Goal: Task Accomplishment & Management: Manage account settings

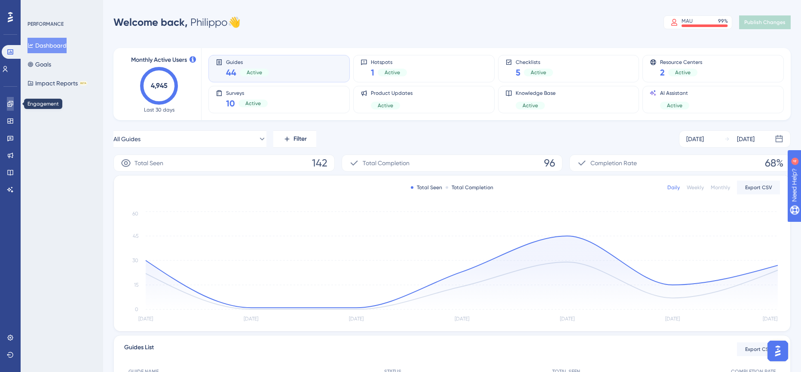
click at [7, 105] on icon at bounding box center [10, 104] width 7 height 7
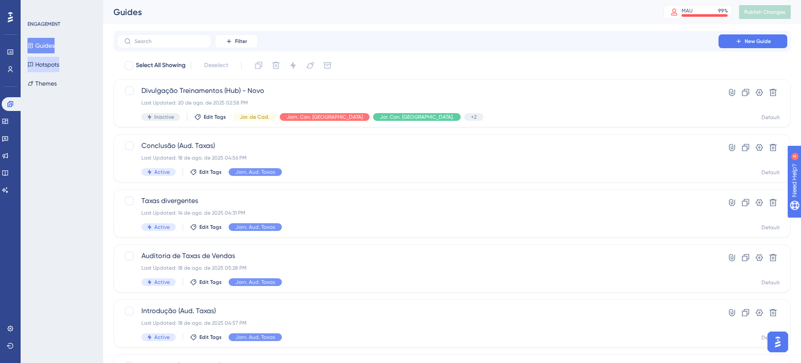
click at [56, 70] on button "Hotspots" at bounding box center [43, 64] width 32 height 15
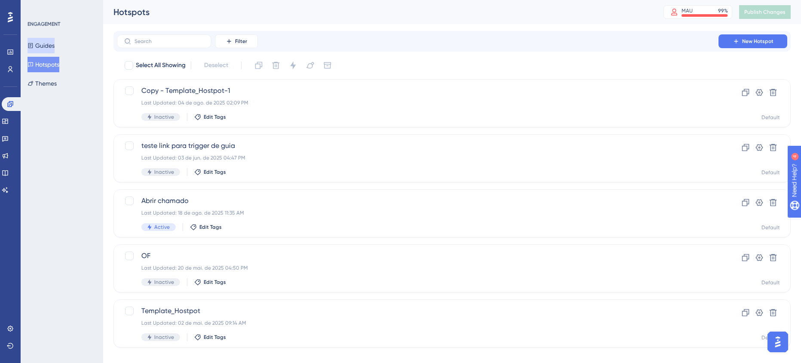
click at [48, 43] on button "Guides" at bounding box center [40, 45] width 27 height 15
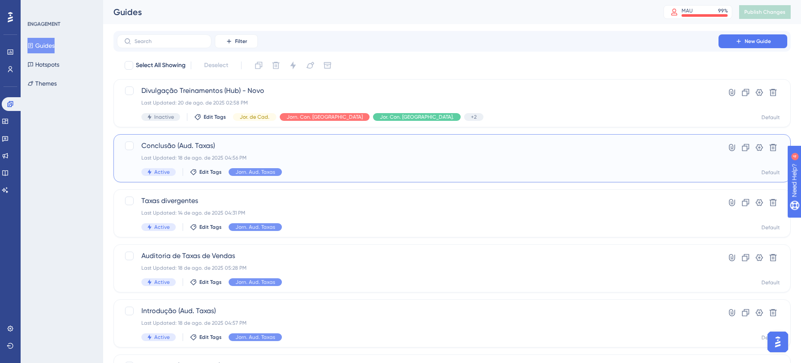
click at [469, 159] on div "Last Updated: 18 de ago. de 2025 04:56 PM" at bounding box center [417, 157] width 552 height 7
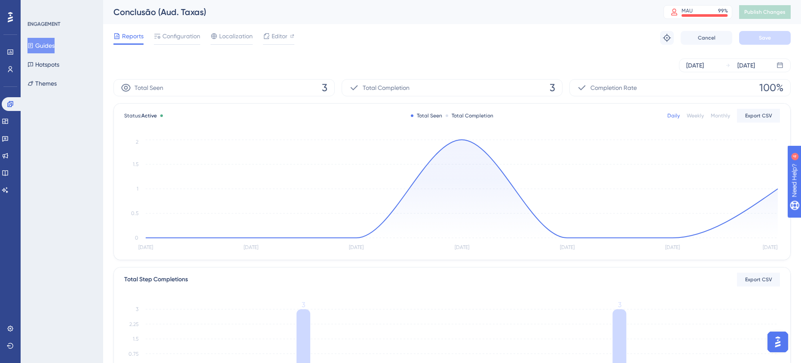
click at [46, 101] on div "ENGAGEMENT Guides Hotspots Themes" at bounding box center [62, 181] width 82 height 363
click at [10, 54] on icon at bounding box center [10, 51] width 6 height 5
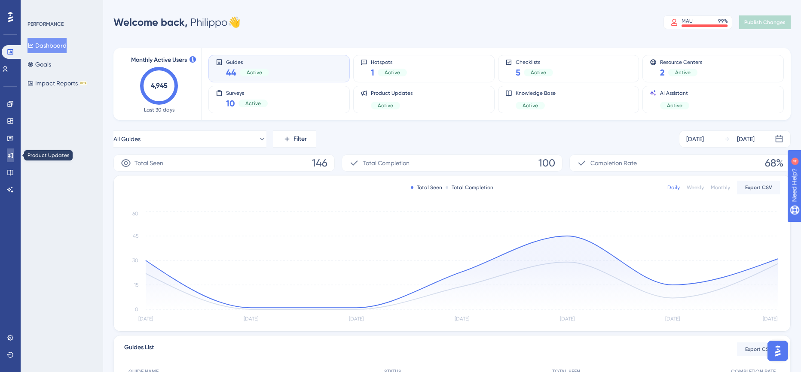
click at [14, 152] on link at bounding box center [10, 156] width 7 height 14
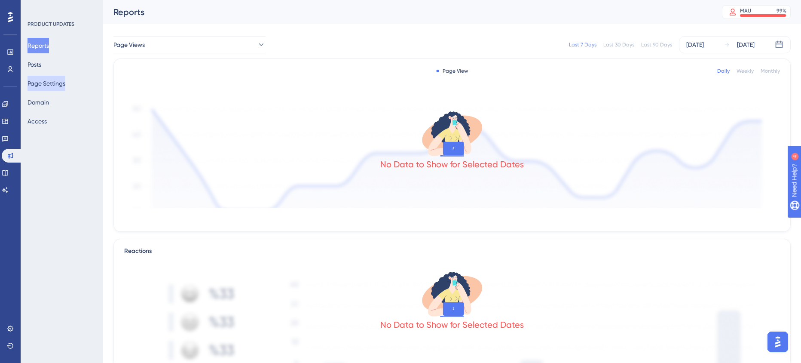
click at [50, 84] on button "Page Settings" at bounding box center [46, 83] width 38 height 15
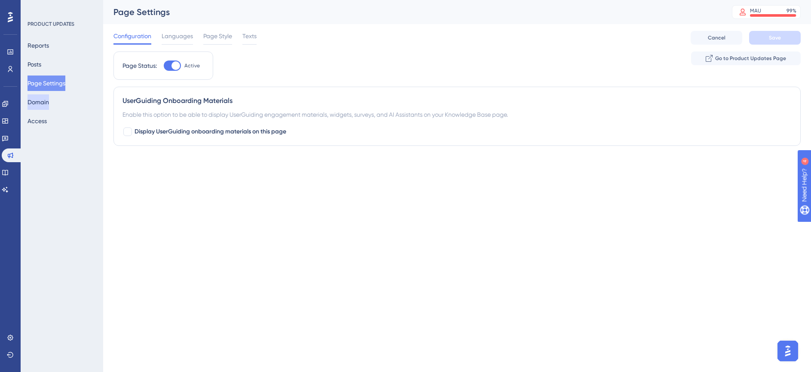
click at [40, 104] on button "Domain" at bounding box center [37, 101] width 21 height 15
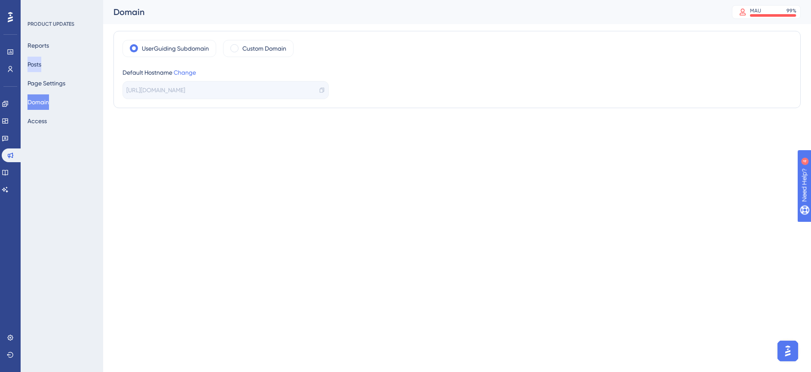
click at [41, 63] on button "Posts" at bounding box center [34, 64] width 14 height 15
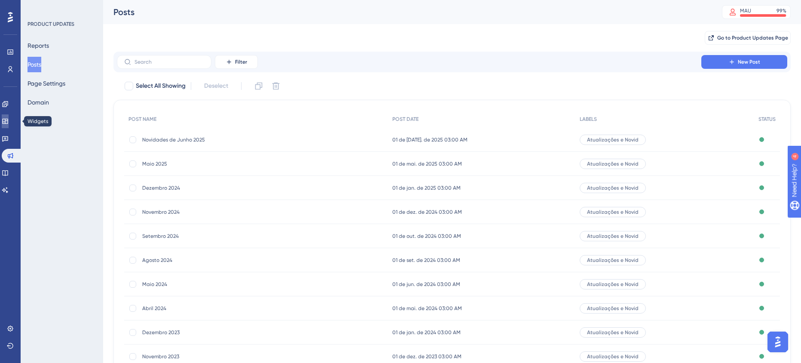
click at [9, 116] on link at bounding box center [5, 121] width 7 height 14
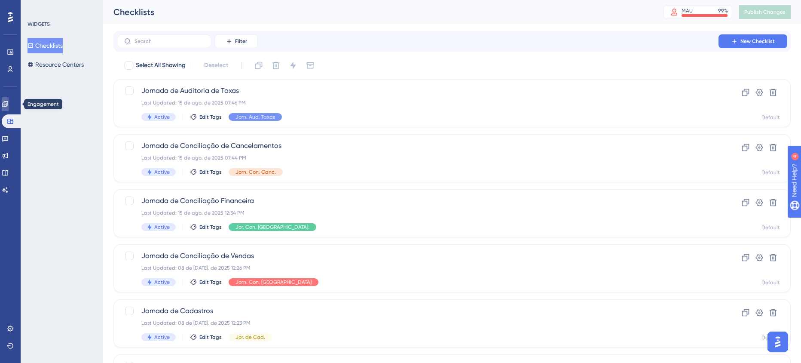
click at [9, 103] on link at bounding box center [5, 104] width 7 height 14
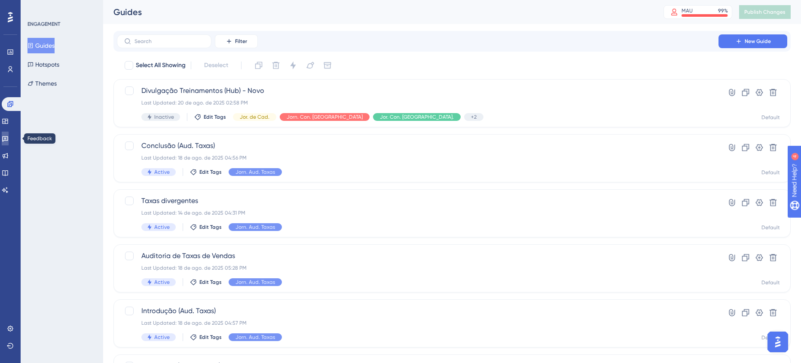
click at [9, 138] on icon at bounding box center [5, 138] width 7 height 7
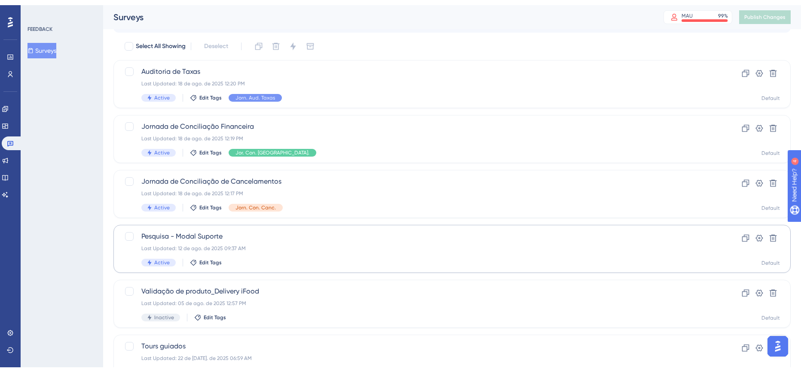
scroll to position [27, 0]
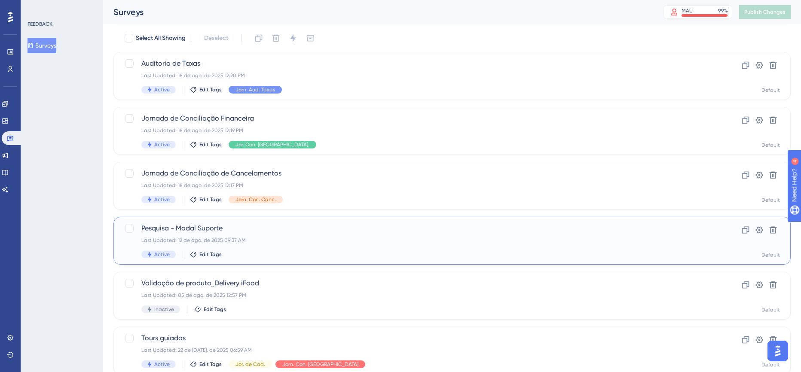
click at [325, 236] on div "Pesquisa - Modal Suporte Last Updated: 12 de ago. de 2025 09:37 AM Active Edit …" at bounding box center [417, 240] width 552 height 35
